Goal: Task Accomplishment & Management: Use online tool/utility

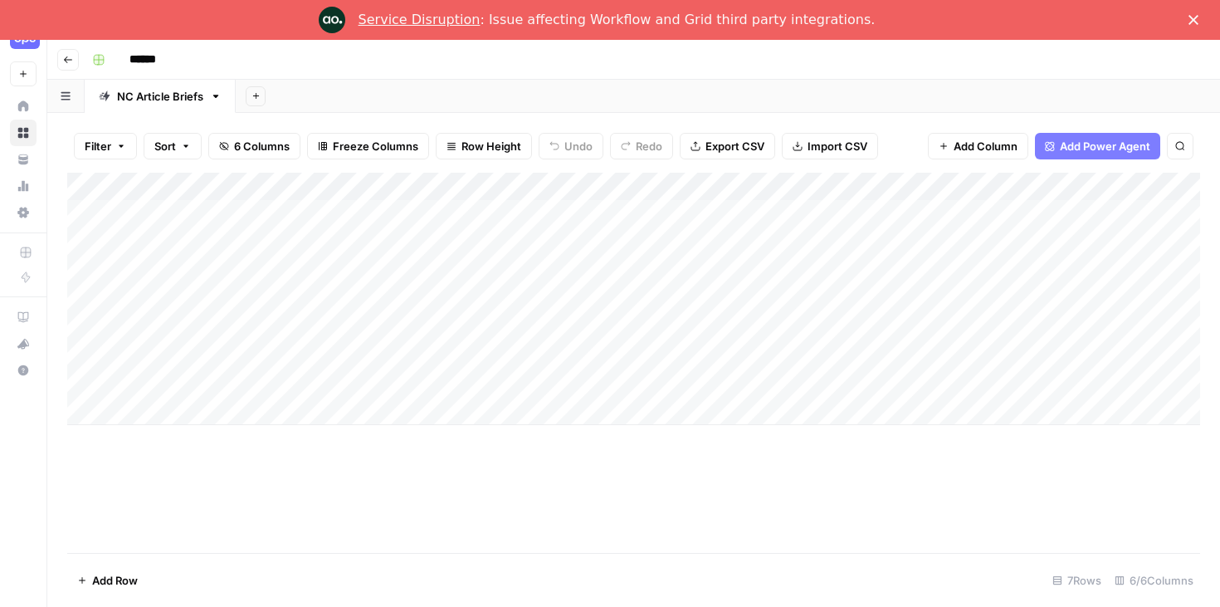
click at [1196, 22] on polygon "Close" at bounding box center [1194, 20] width 10 height 10
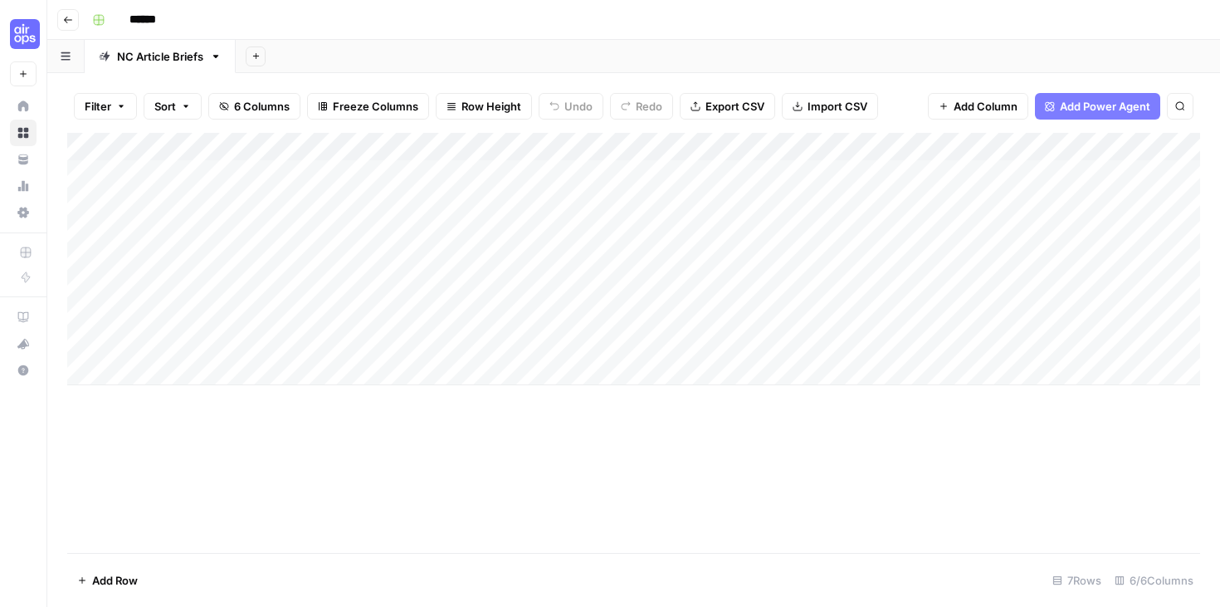
click at [63, 22] on icon "button" at bounding box center [68, 20] width 10 height 10
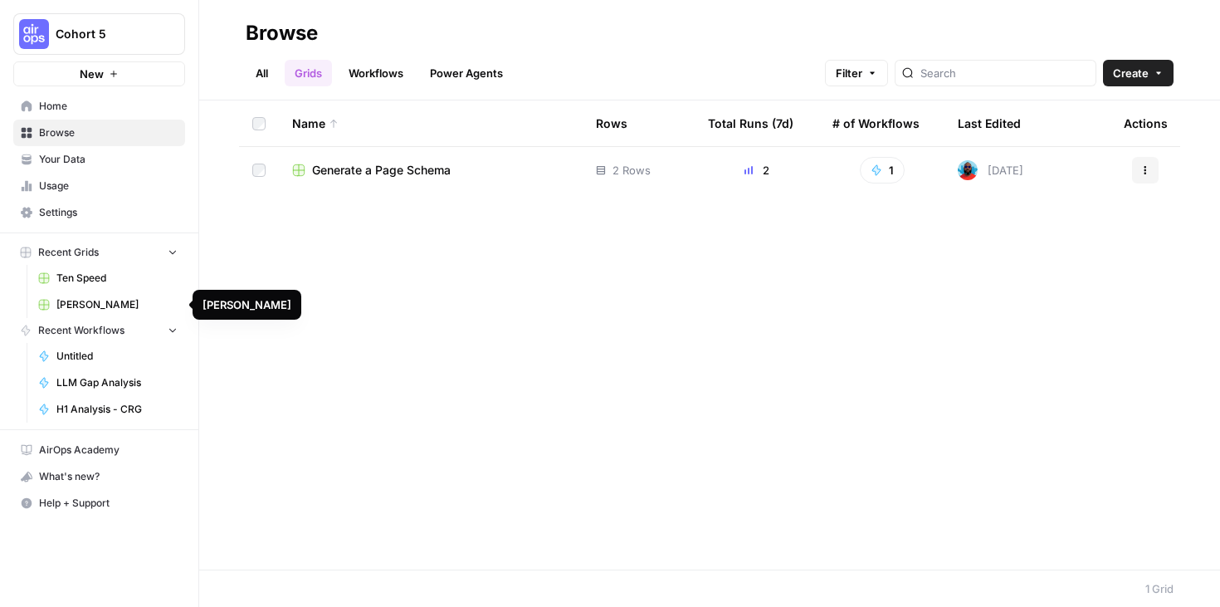
click at [150, 18] on button "Cohort 5" at bounding box center [99, 34] width 172 height 42
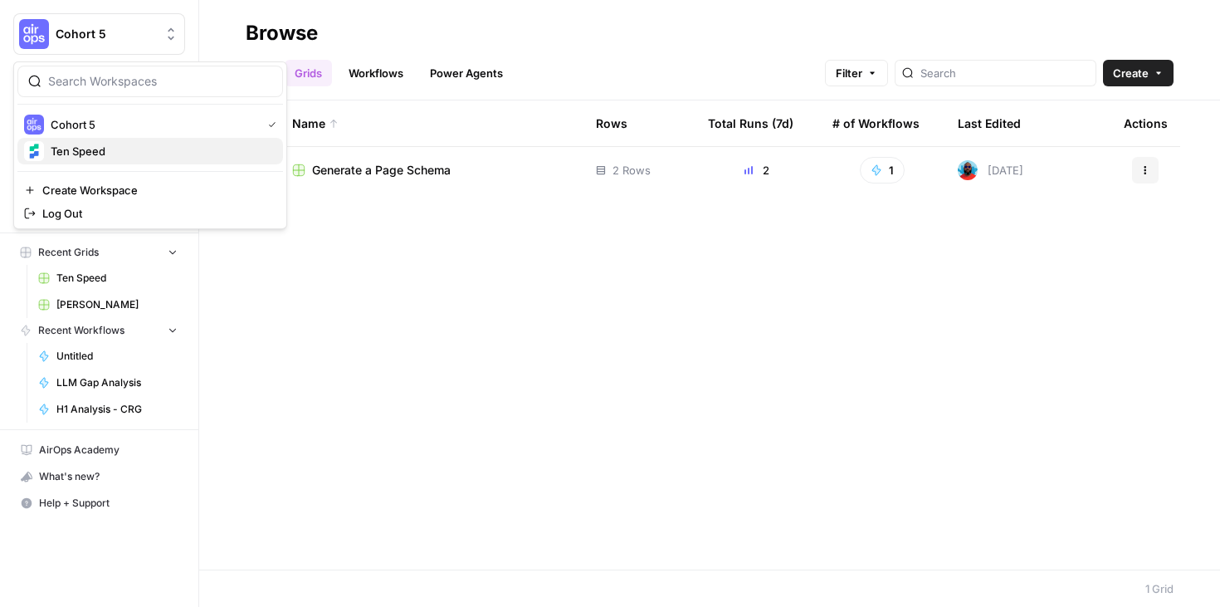
click at [106, 152] on span "Ten Speed" at bounding box center [160, 151] width 219 height 17
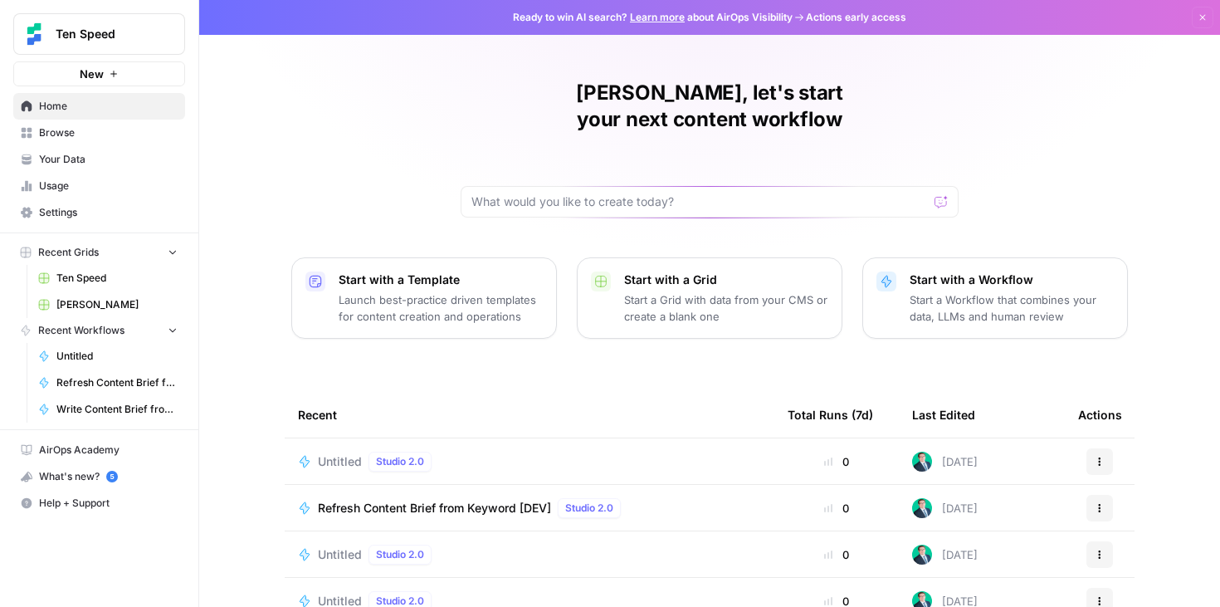
scroll to position [5, 0]
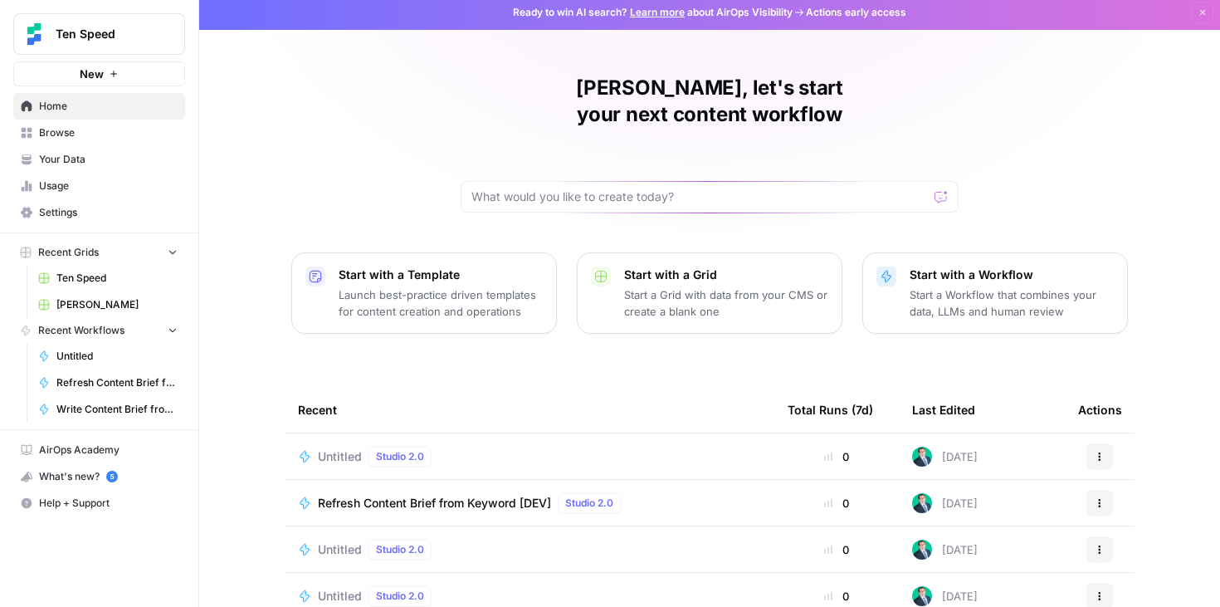
click at [104, 133] on span "Browse" at bounding box center [108, 132] width 139 height 15
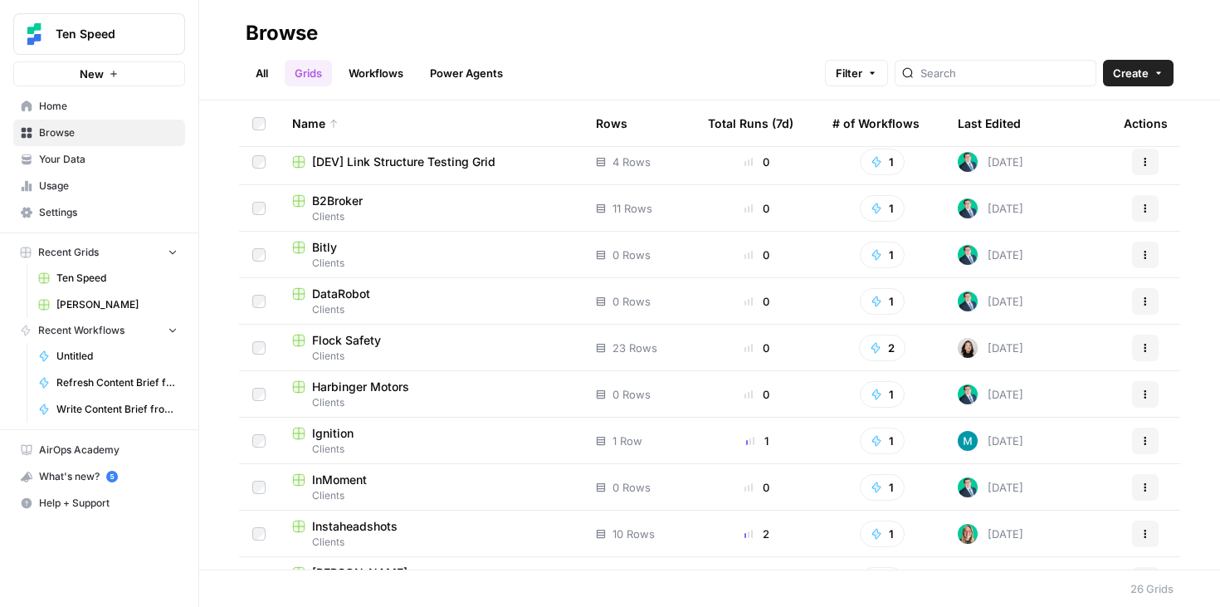
scroll to position [100, 0]
click at [343, 340] on span "Flock Safety" at bounding box center [346, 342] width 69 height 17
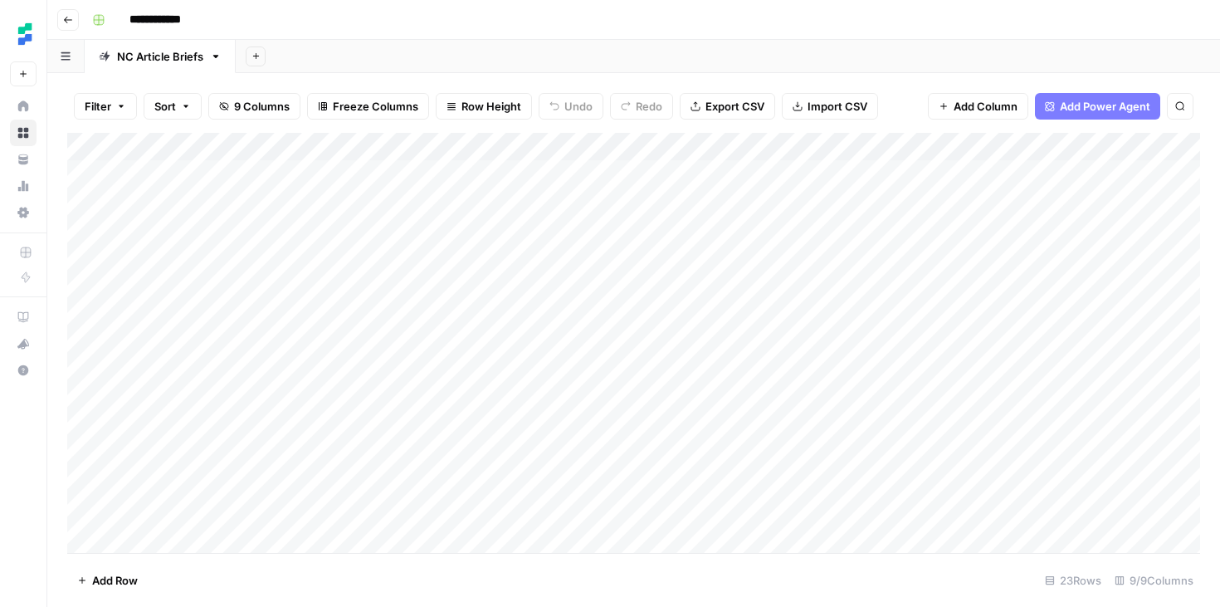
click at [69, 20] on icon "button" at bounding box center [68, 20] width 10 height 10
click at [776, 146] on div "Add Column" at bounding box center [633, 343] width 1133 height 420
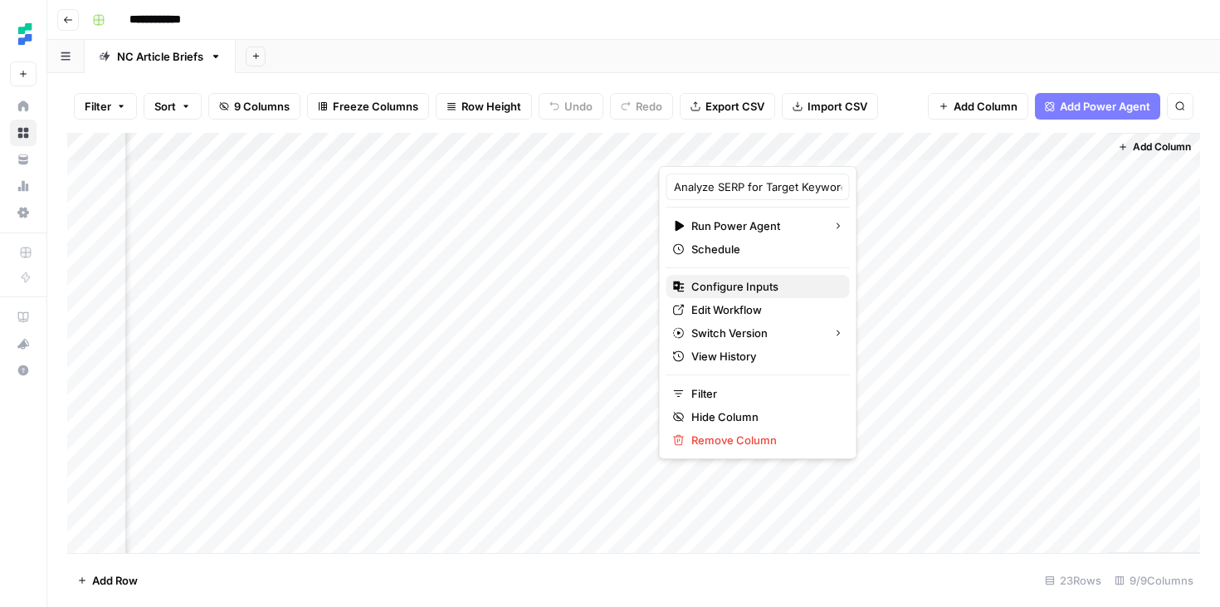
click at [744, 289] on span "Configure Inputs" at bounding box center [764, 286] width 145 height 17
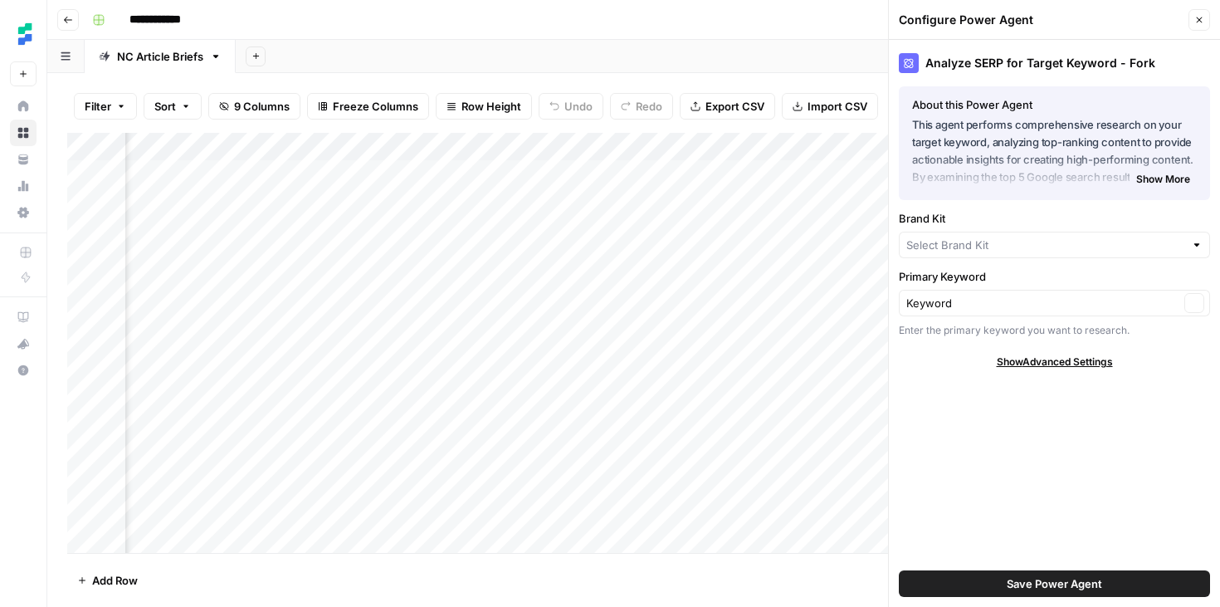
type input "Flock Safety"
click at [1197, 24] on icon "button" at bounding box center [1200, 20] width 10 height 10
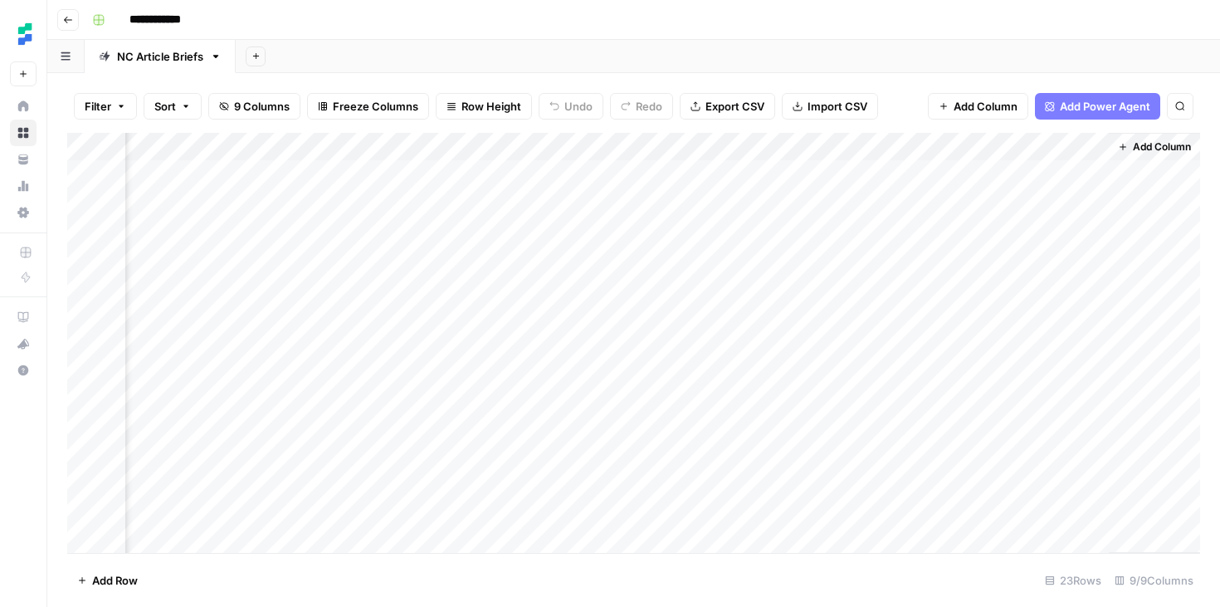
click at [773, 147] on div "Add Column" at bounding box center [633, 343] width 1133 height 420
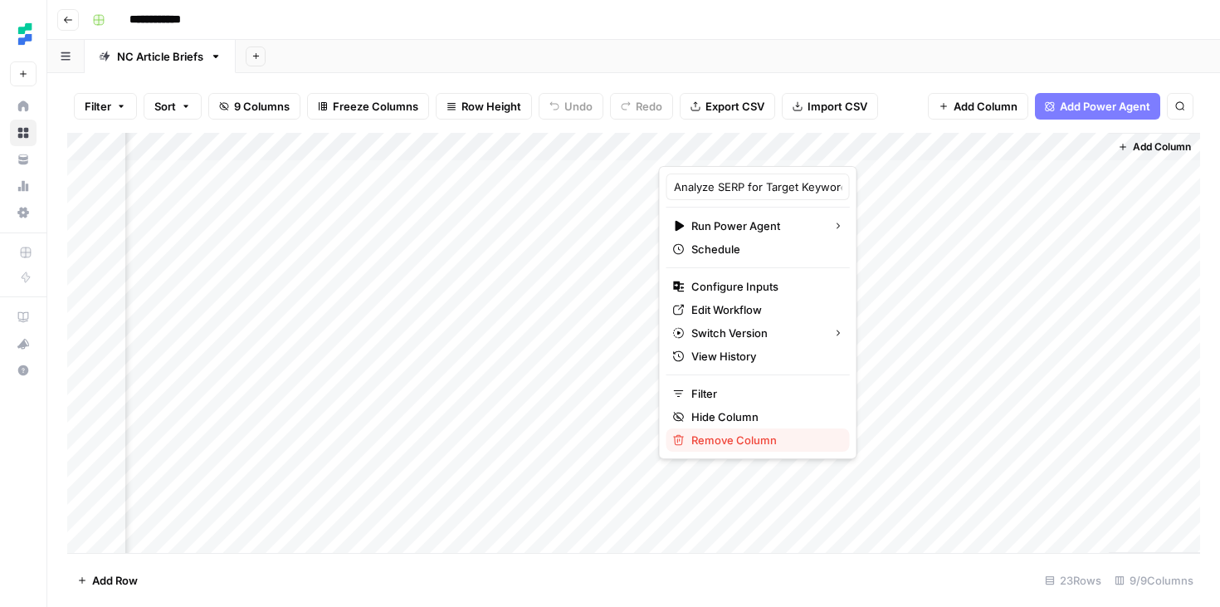
click at [722, 446] on span "Remove Column" at bounding box center [764, 440] width 145 height 17
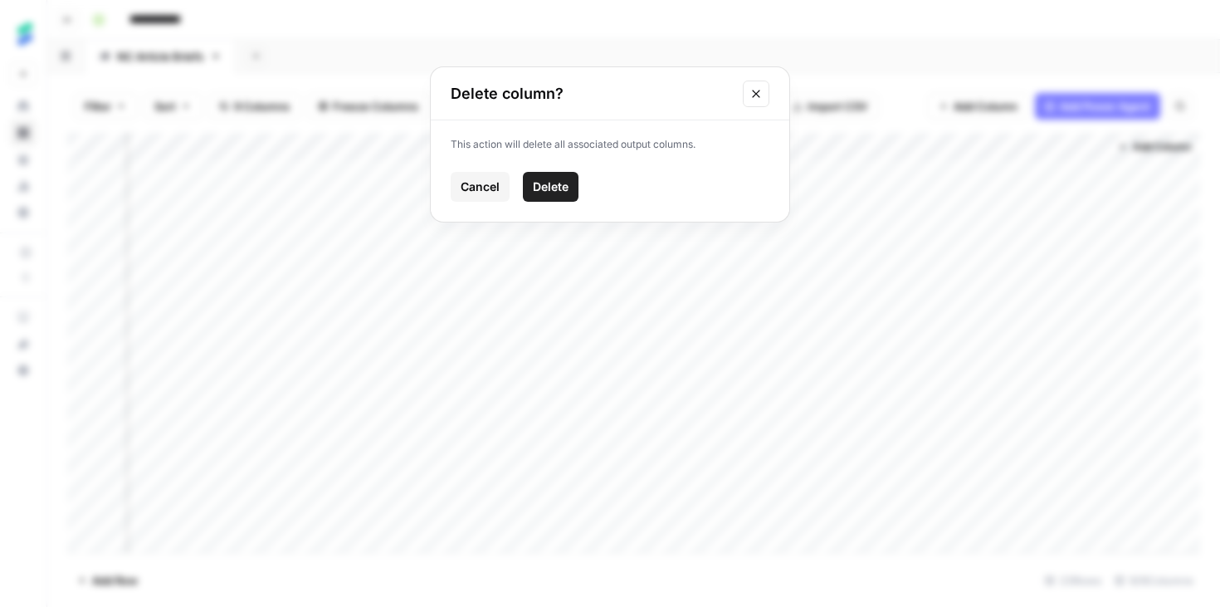
click at [541, 189] on span "Delete" at bounding box center [551, 186] width 36 height 17
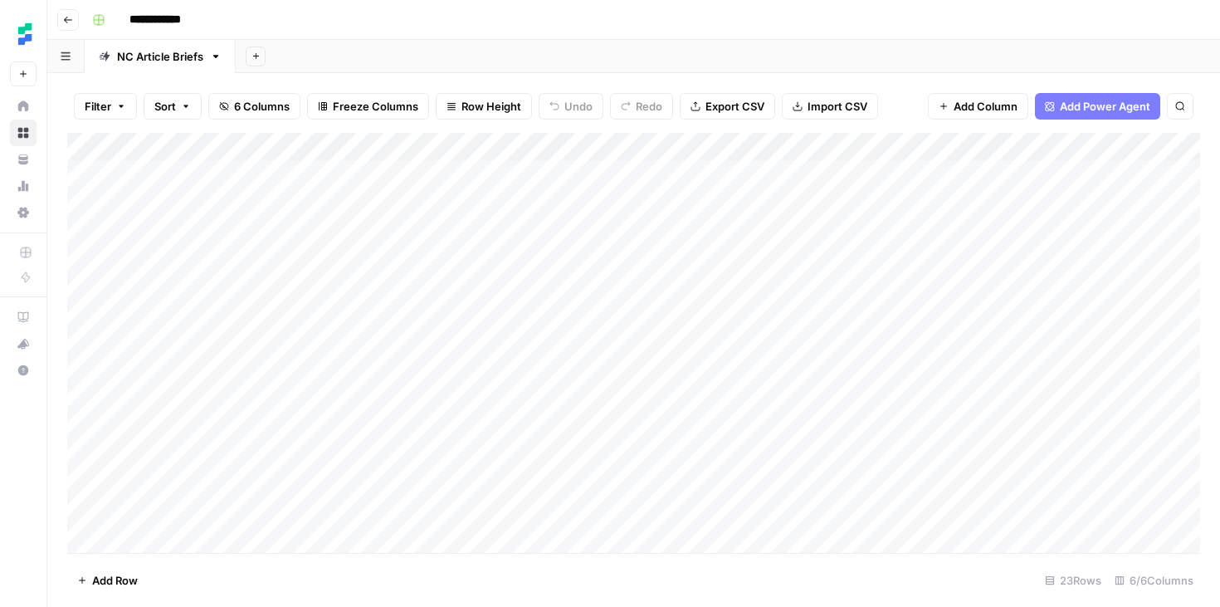
scroll to position [284, 0]
click at [227, 418] on div "Add Column" at bounding box center [633, 343] width 1133 height 420
click at [488, 433] on div "Add Column" at bounding box center [633, 343] width 1133 height 420
click at [603, 425] on div "Add Column" at bounding box center [633, 343] width 1133 height 420
click at [612, 424] on div "Add Column" at bounding box center [633, 343] width 1133 height 420
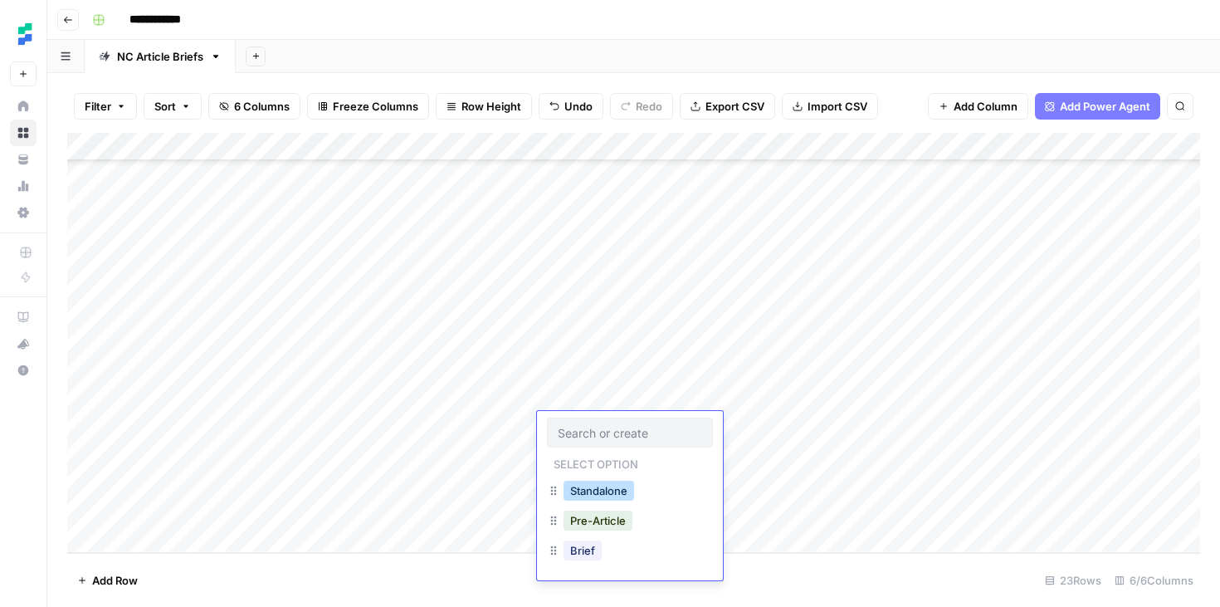
click at [612, 487] on button "Standalone" at bounding box center [599, 491] width 71 height 20
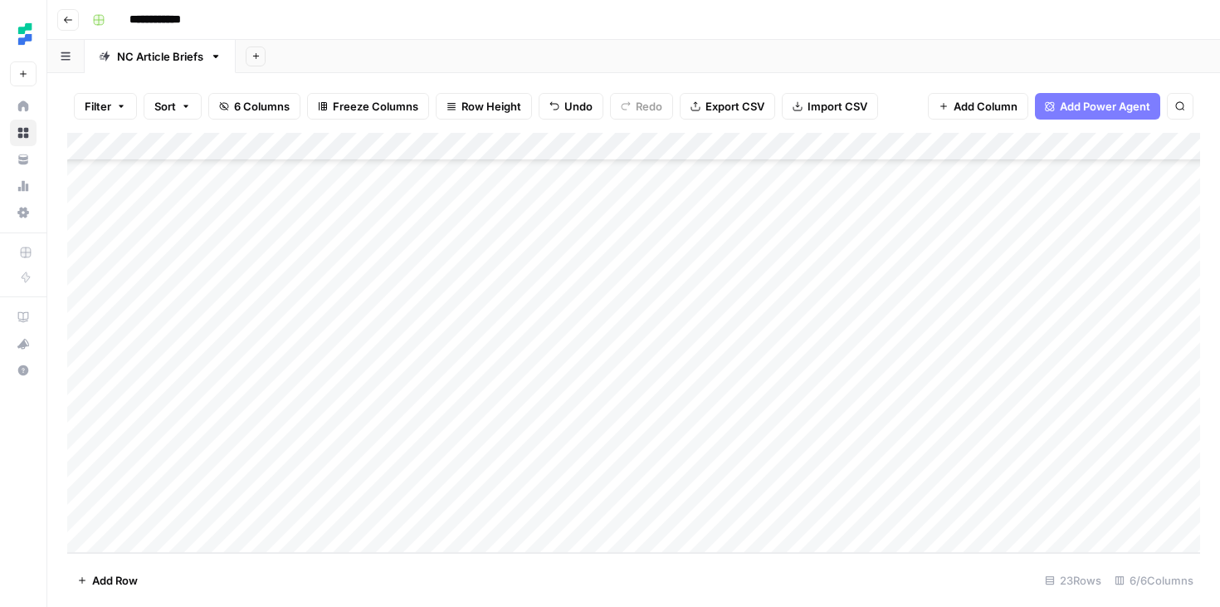
click at [793, 421] on div "Add Column" at bounding box center [633, 343] width 1133 height 420
click at [57, 22] on button "Go back" at bounding box center [68, 20] width 22 height 22
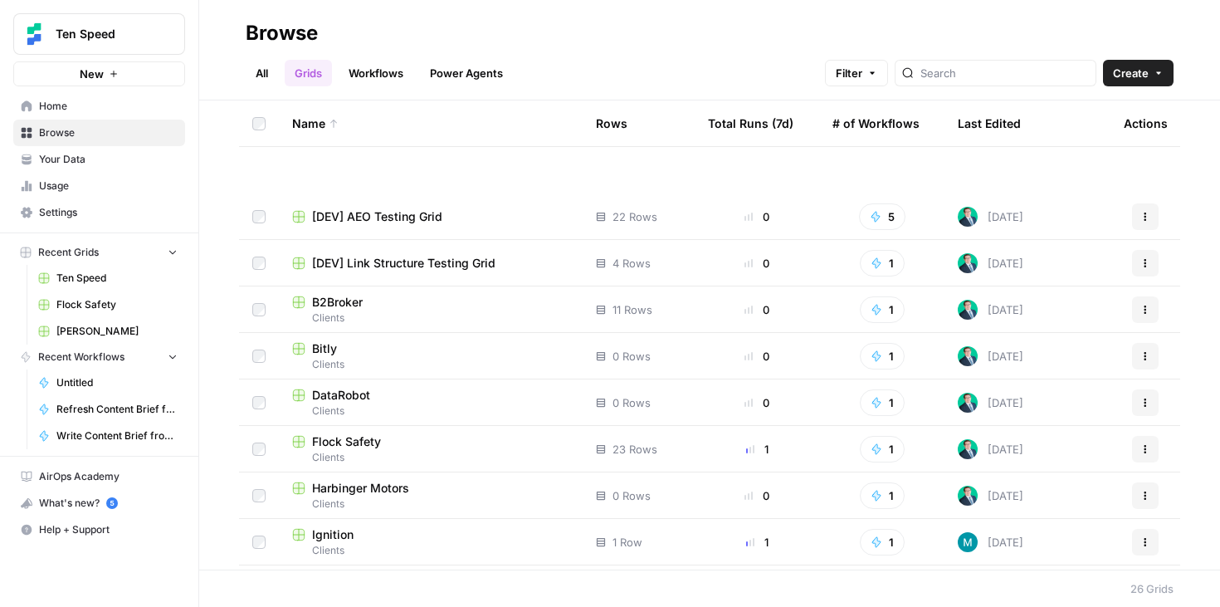
scroll to position [349, 0]
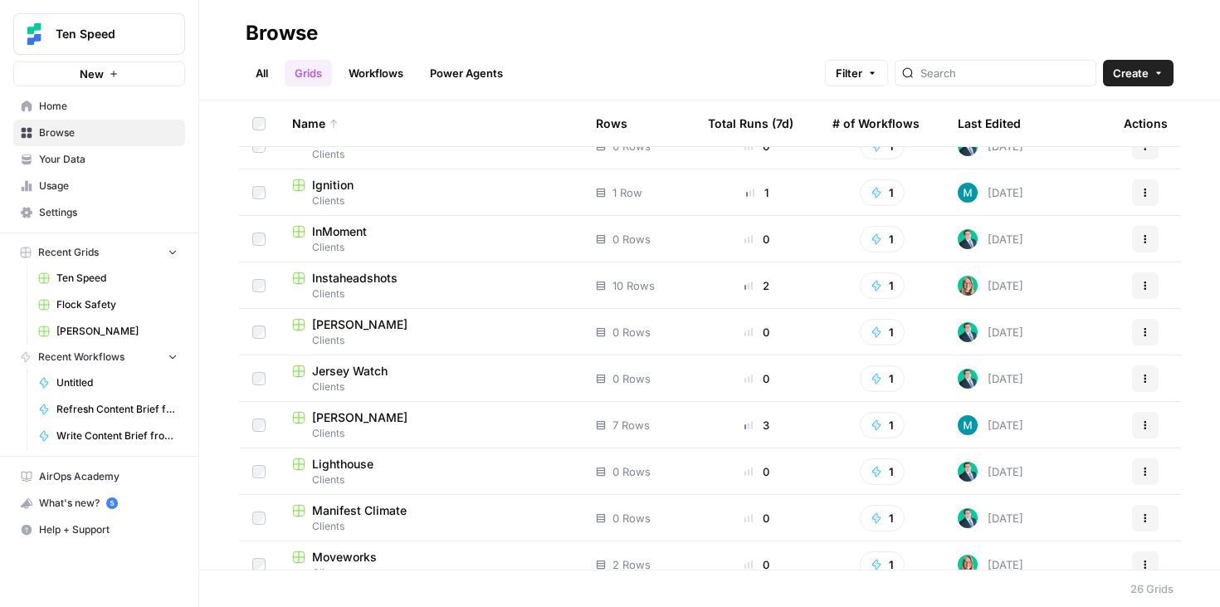
click at [393, 282] on span "Instaheadshots" at bounding box center [355, 278] width 86 height 17
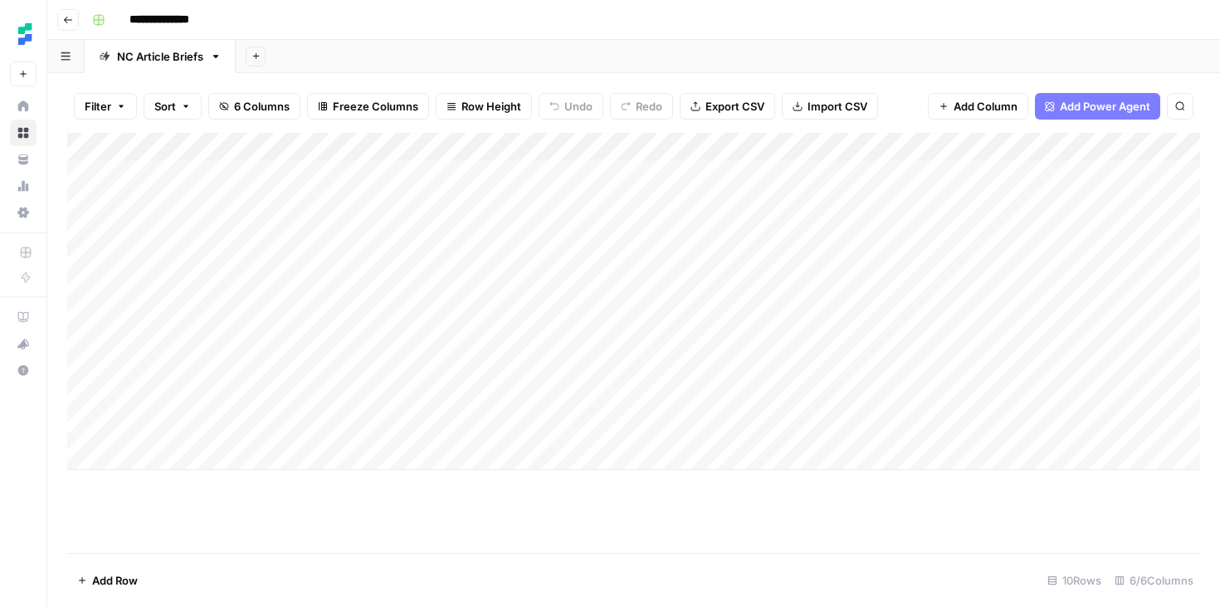
click at [182, 456] on div "Add Column" at bounding box center [633, 301] width 1133 height 337
type textarea "**********"
click at [413, 452] on div "Add Column" at bounding box center [633, 315] width 1133 height 365
click at [474, 458] on div "Add Column" at bounding box center [633, 315] width 1133 height 365
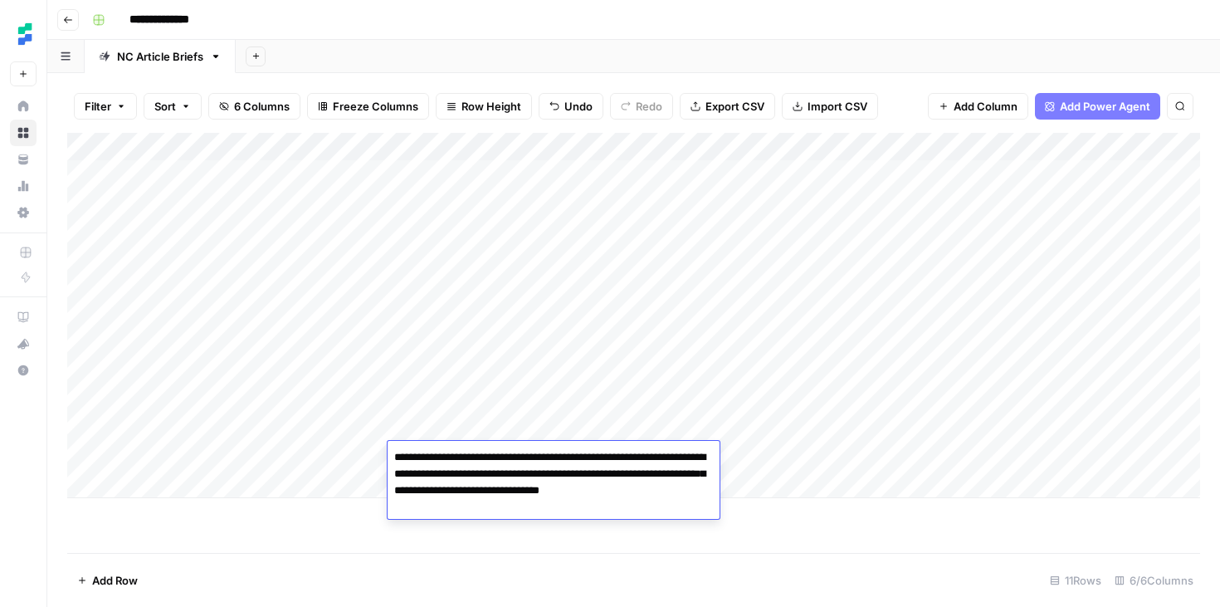
type textarea "**********"
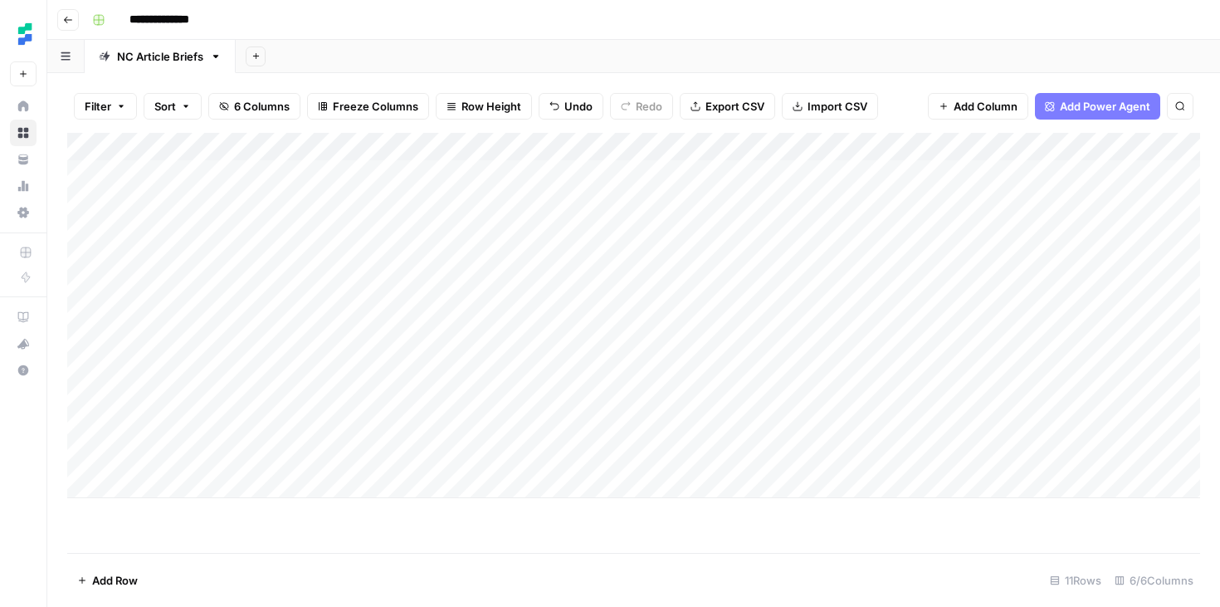
click at [613, 458] on div "Add Column" at bounding box center [633, 315] width 1133 height 365
click at [581, 452] on div "Add Column" at bounding box center [633, 315] width 1133 height 365
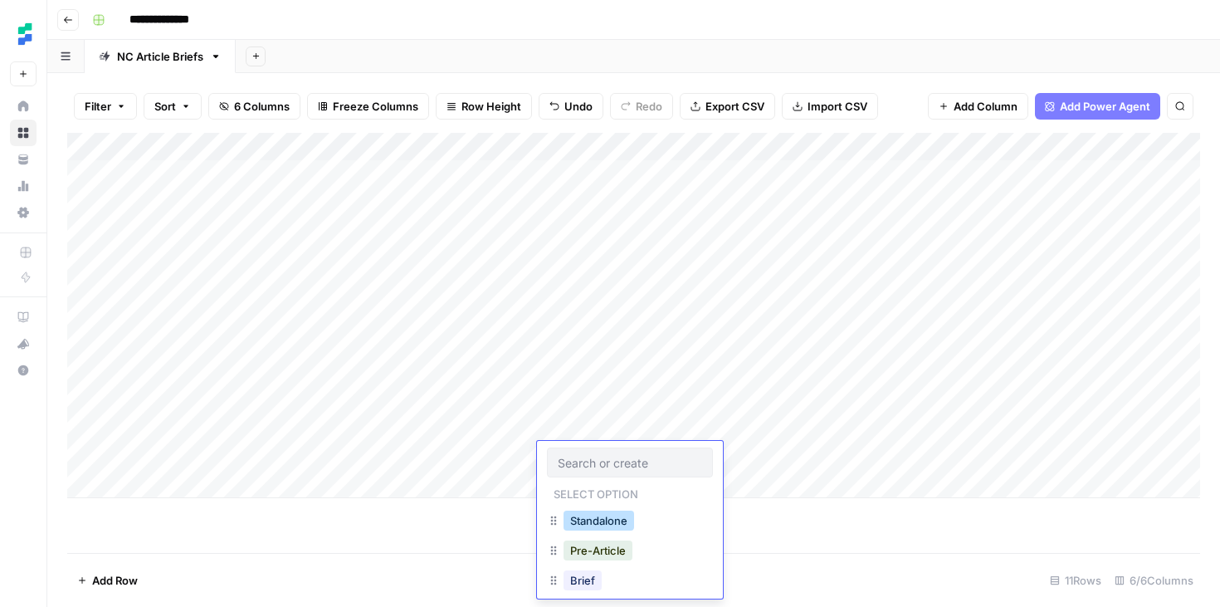
click at [584, 516] on button "Standalone" at bounding box center [599, 521] width 71 height 20
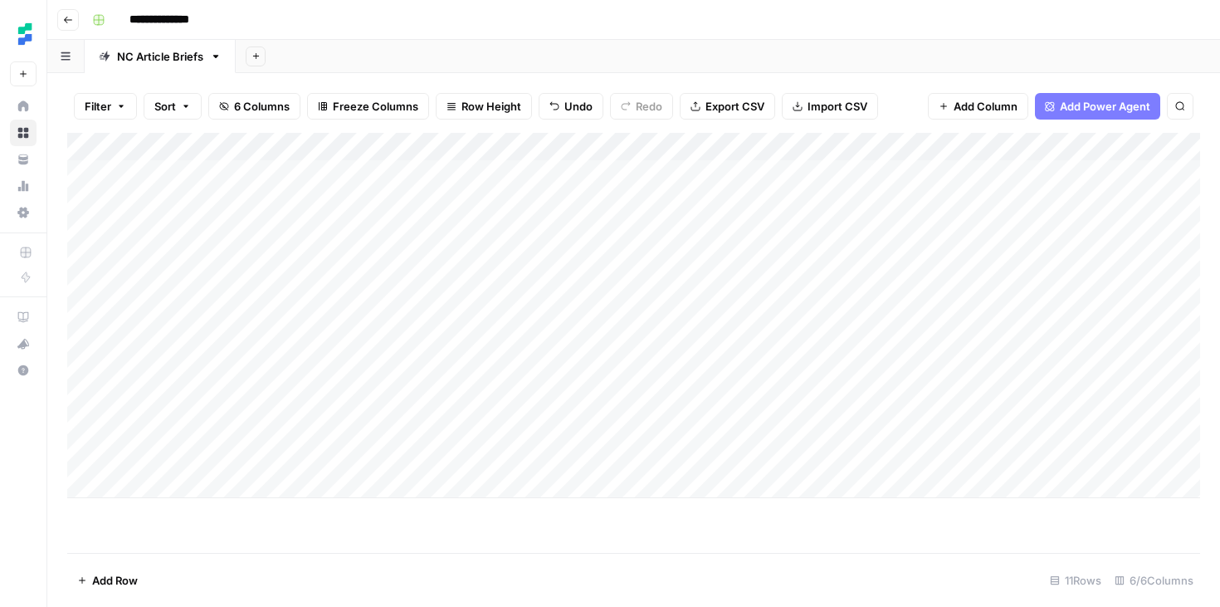
click at [703, 450] on div "Add Column" at bounding box center [633, 315] width 1133 height 365
